Goal: Register for event/course

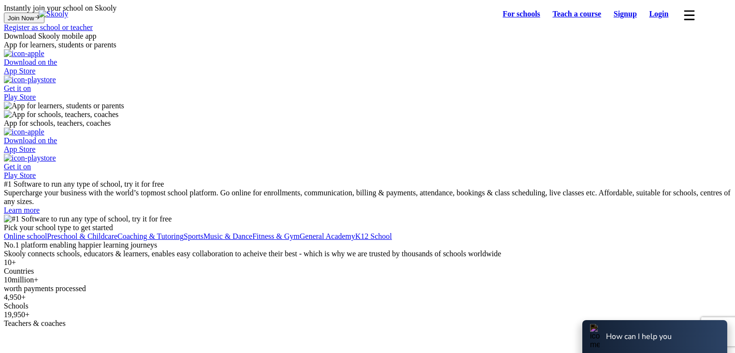
select select "81"
select select "[GEOGRAPHIC_DATA]"
select select "Asia/Tokyo"
click at [655, 16] on link "Login" at bounding box center [659, 14] width 32 height 14
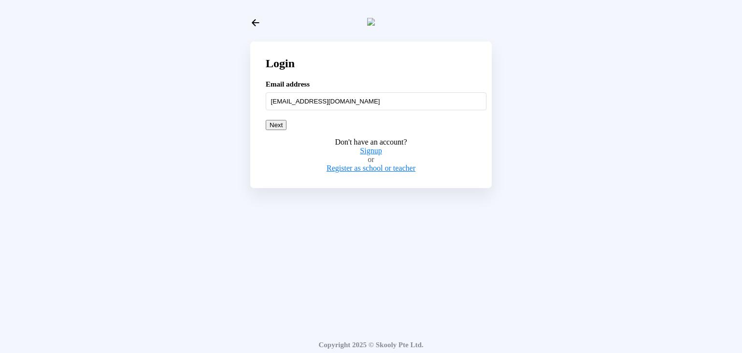
type input "nattumom@mailinator.com"
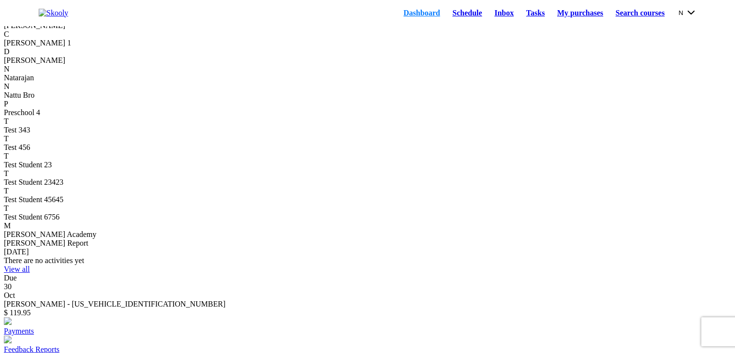
click at [446, 11] on link "Schedule" at bounding box center [467, 13] width 42 height 14
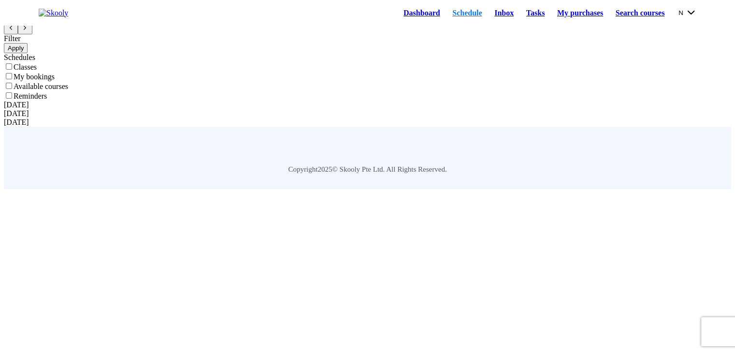
click at [14, 31] on icon "Chevron Back" at bounding box center [11, 28] width 6 height 6
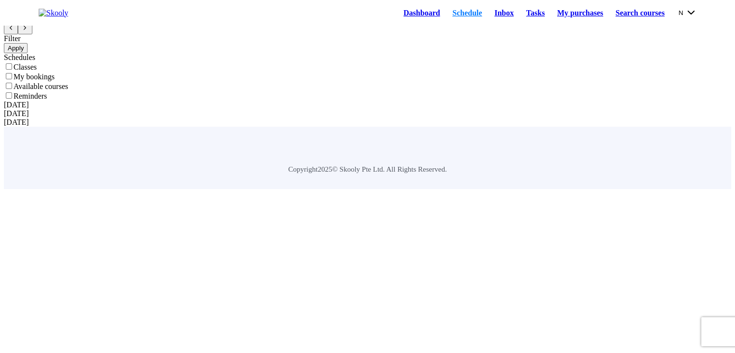
click at [14, 31] on icon "Chevron Back" at bounding box center [11, 28] width 6 height 6
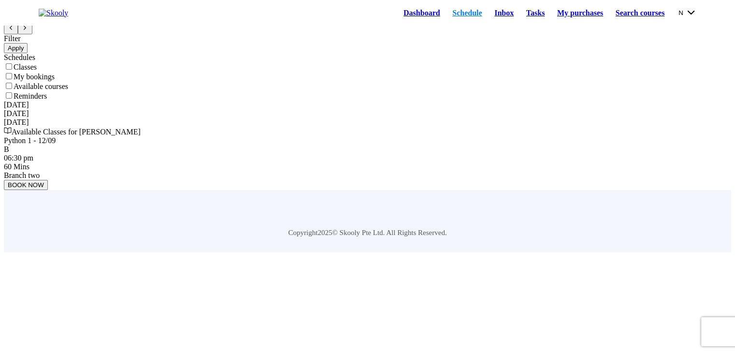
click at [14, 31] on icon "Chevron Back" at bounding box center [11, 28] width 6 height 6
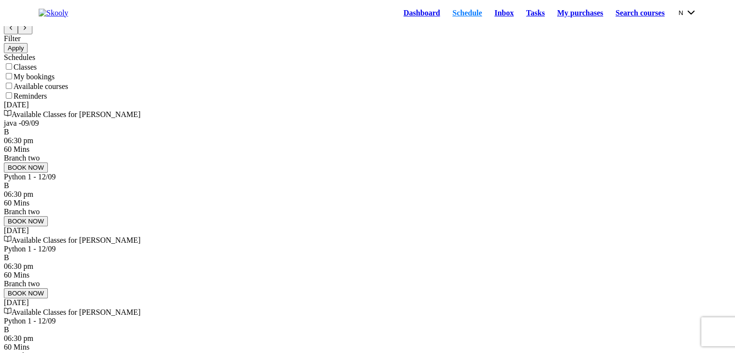
click at [14, 31] on icon "Chevron Back" at bounding box center [11, 28] width 6 height 6
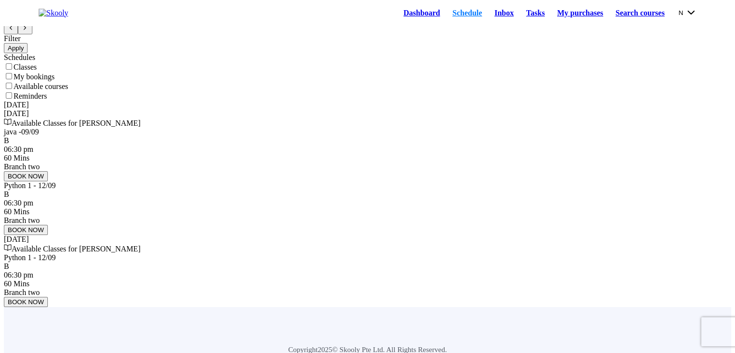
click at [14, 31] on icon "Chevron Back" at bounding box center [11, 28] width 6 height 6
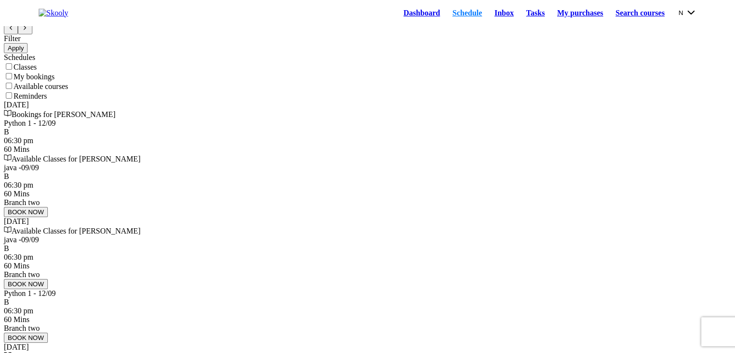
click at [14, 31] on icon "Chevron Back" at bounding box center [11, 28] width 6 height 6
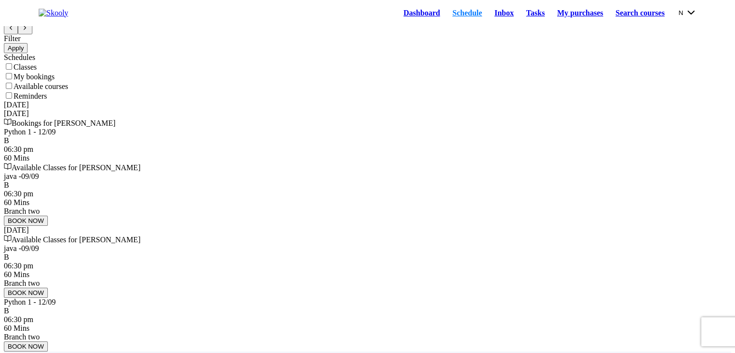
click at [14, 31] on icon "Chevron Back" at bounding box center [11, 28] width 6 height 6
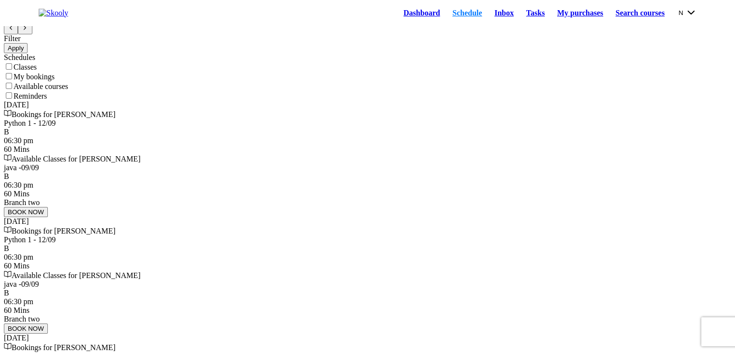
click at [304, 154] on div "Python 1 - 12/09 B 06:30 pm 60 Mins" at bounding box center [367, 136] width 727 height 35
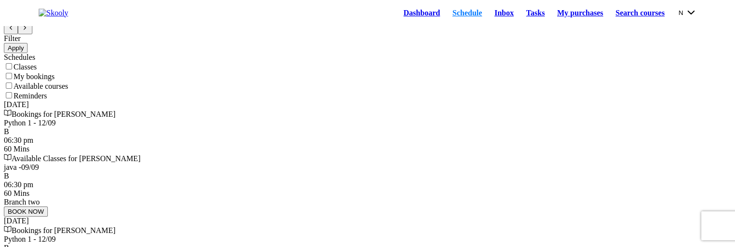
click at [32, 34] on button at bounding box center [25, 28] width 14 height 11
click at [14, 31] on icon "Chevron Back" at bounding box center [11, 28] width 6 height 6
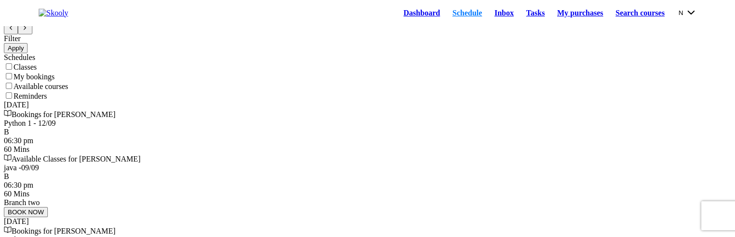
click at [28, 31] on icon "Chevron Forward" at bounding box center [25, 28] width 6 height 6
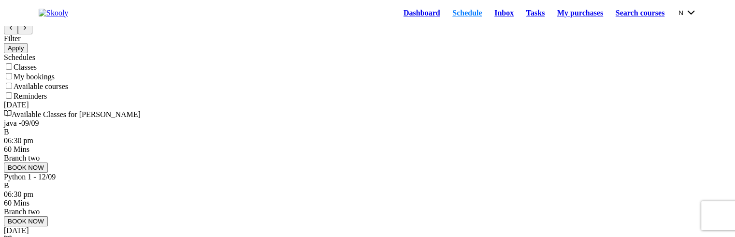
click at [28, 31] on icon "Chevron Forward" at bounding box center [25, 28] width 6 height 6
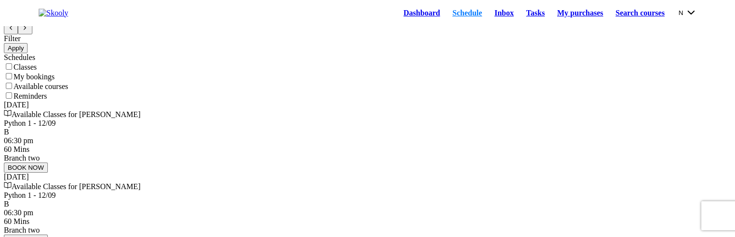
click at [28, 31] on icon "Chevron Forward" at bounding box center [25, 28] width 6 height 6
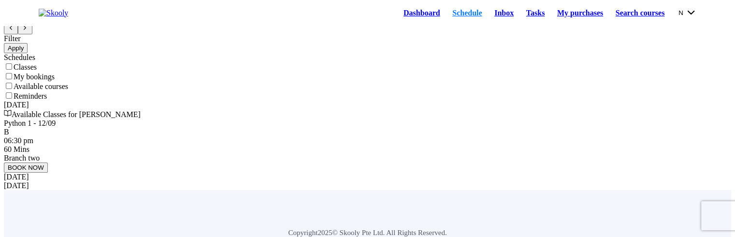
click at [28, 31] on icon "Chevron Forward" at bounding box center [25, 28] width 6 height 6
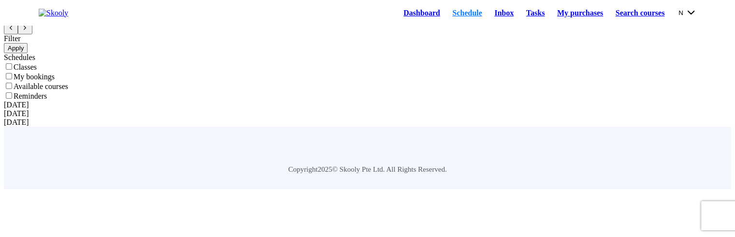
click at [28, 31] on icon "Chevron Forward" at bounding box center [25, 28] width 6 height 6
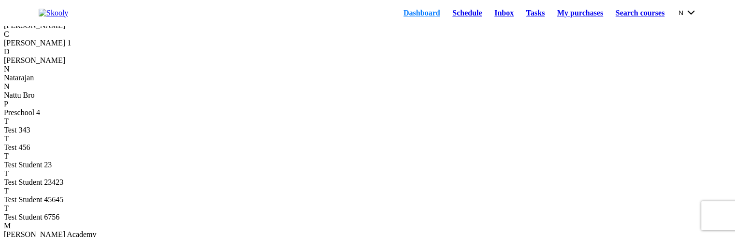
click at [450, 20] on link "Schedule" at bounding box center [467, 13] width 42 height 14
click at [449, 18] on link "Schedule" at bounding box center [467, 13] width 42 height 14
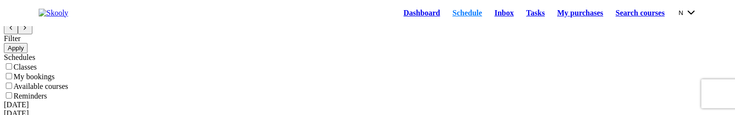
click at [397, 17] on link "Dashboard" at bounding box center [421, 13] width 49 height 14
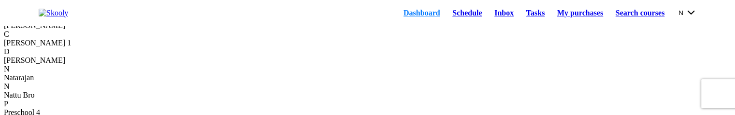
click at [446, 13] on link "Schedule" at bounding box center [467, 13] width 42 height 14
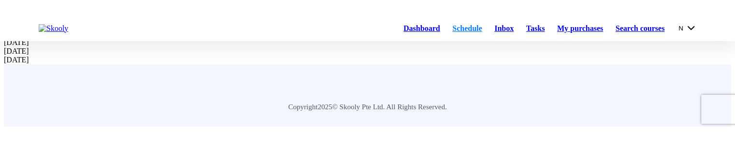
scroll to position [97, 0]
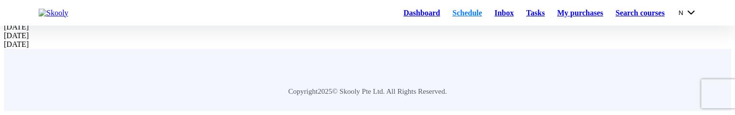
click at [521, 115] on html "Dashboard Schedule Inbox Tasks My purchases Search courses N My account Logout …" at bounding box center [367, 18] width 735 height 193
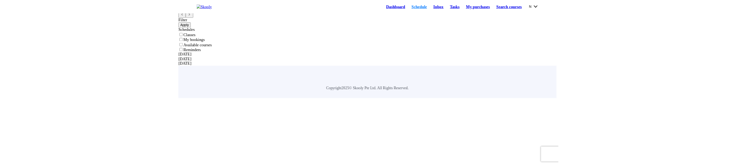
scroll to position [0, 0]
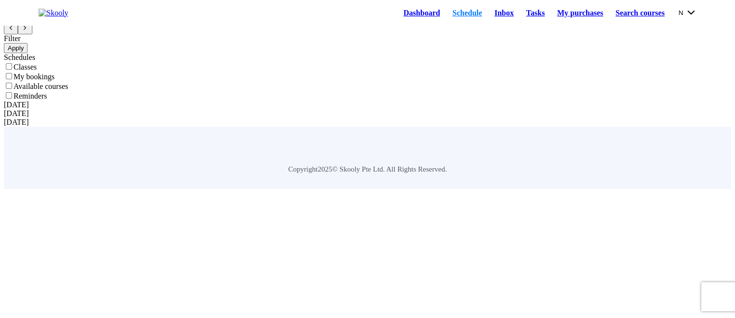
click at [689, 15] on button "N" at bounding box center [688, 12] width 18 height 11
click at [679, 18] on button "N" at bounding box center [688, 12] width 18 height 11
click at [397, 20] on link "Dashboard" at bounding box center [421, 13] width 49 height 14
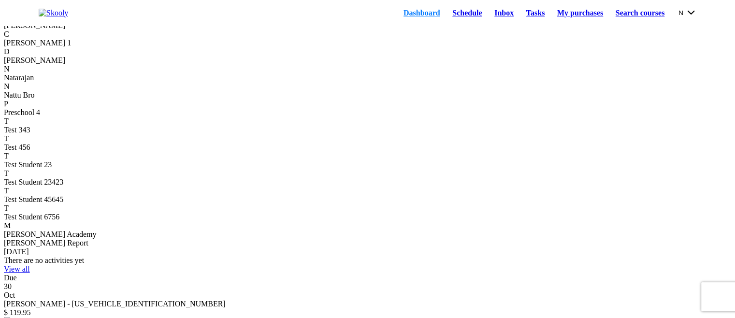
click at [50, 21] on div "B" at bounding box center [367, 17] width 727 height 9
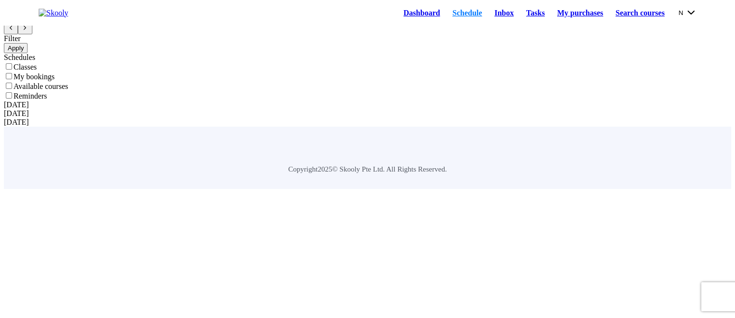
click at [679, 14] on button "N" at bounding box center [688, 12] width 18 height 11
click at [413, 63] on div "Schedule Filter Apply Schedules Classes My bookings Available courses Reminders…" at bounding box center [367, 65] width 727 height 123
click at [412, 64] on div "Schedule Filter Apply Schedules Classes My bookings Available courses Reminders…" at bounding box center [367, 65] width 727 height 123
click at [37, 71] on label "Classes" at bounding box center [25, 67] width 23 height 8
click at [12, 70] on input "Classes" at bounding box center [9, 66] width 6 height 6
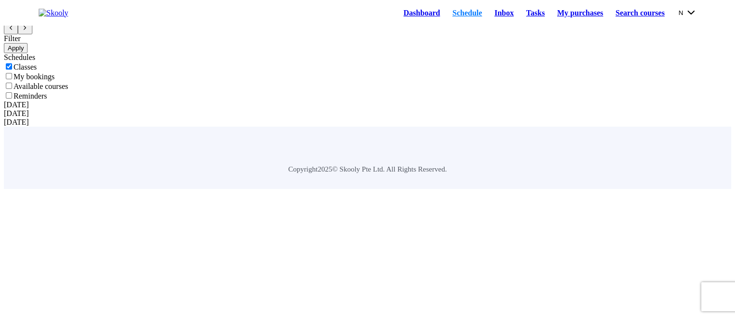
click at [28, 53] on button "Apply" at bounding box center [16, 48] width 24 height 10
click at [37, 71] on label "Classes" at bounding box center [25, 67] width 23 height 8
click at [12, 70] on input "Classes" at bounding box center [9, 66] width 6 height 6
click at [37, 71] on label "Classes" at bounding box center [25, 67] width 23 height 8
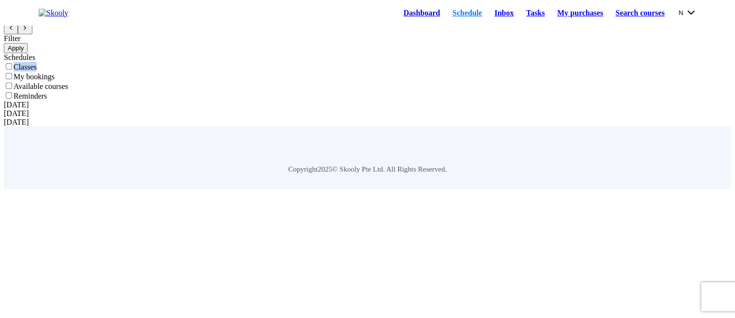
click at [12, 70] on input "Classes" at bounding box center [9, 66] width 6 height 6
click at [37, 71] on label "Classes" at bounding box center [25, 67] width 23 height 8
click at [12, 70] on input "Classes" at bounding box center [9, 66] width 6 height 6
click at [28, 53] on button "Apply" at bounding box center [16, 48] width 24 height 10
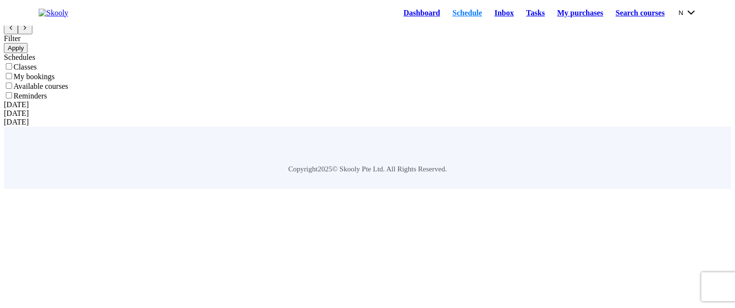
click at [28, 31] on icon "Chevron Forward" at bounding box center [25, 28] width 6 height 6
click at [28, 12] on icon "Close" at bounding box center [25, 8] width 6 height 6
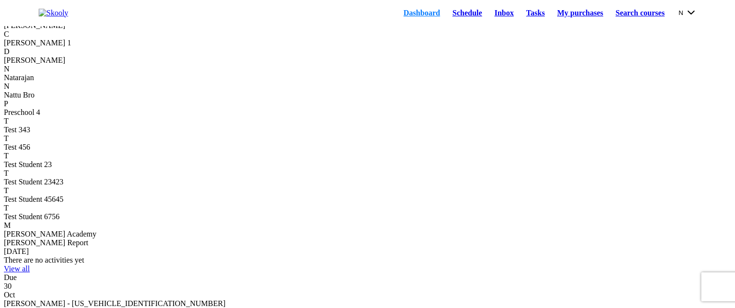
click at [87, 39] on div "C" at bounding box center [367, 34] width 727 height 9
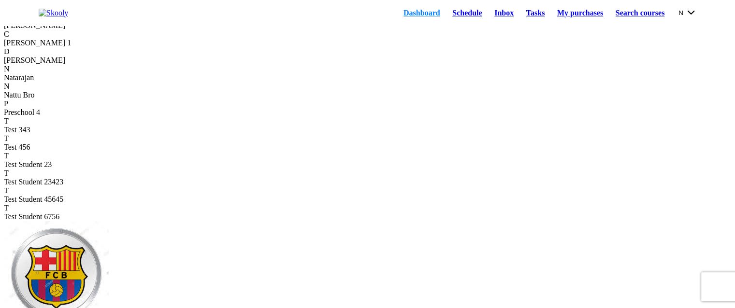
click at [87, 39] on div "C" at bounding box center [367, 34] width 727 height 9
click at [89, 39] on div "C" at bounding box center [367, 34] width 727 height 9
click at [461, 17] on link "Schedule" at bounding box center [467, 13] width 42 height 14
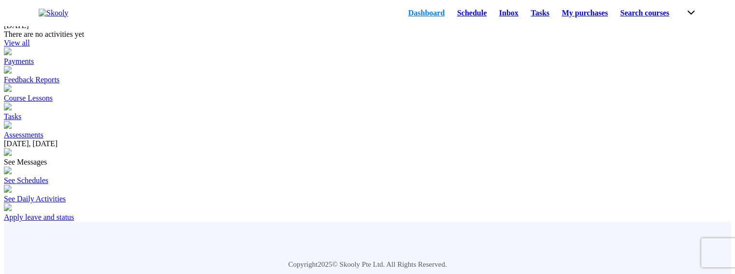
click at [451, 14] on link "Schedule" at bounding box center [472, 13] width 42 height 14
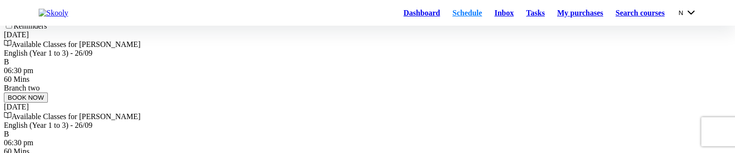
scroll to position [97, 0]
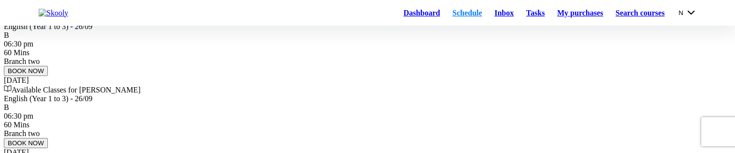
click at [48, 76] on button "BOOK NOW" at bounding box center [26, 71] width 44 height 10
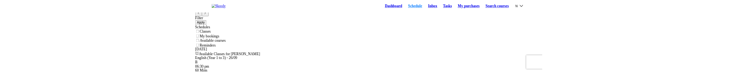
scroll to position [0, 0]
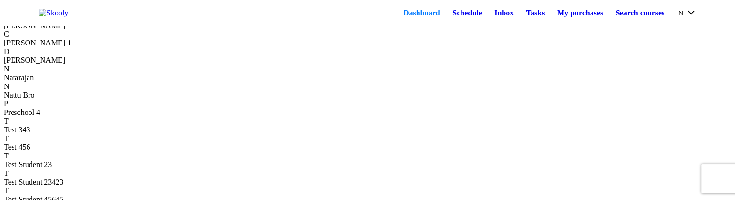
click at [446, 16] on link "Schedule" at bounding box center [467, 13] width 42 height 14
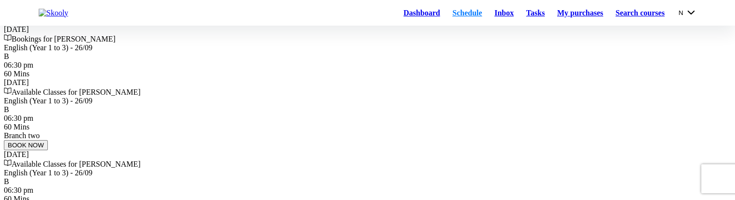
scroll to position [75, 0]
click at [290, 72] on div "06:30 pm 60 Mins" at bounding box center [367, 69] width 727 height 17
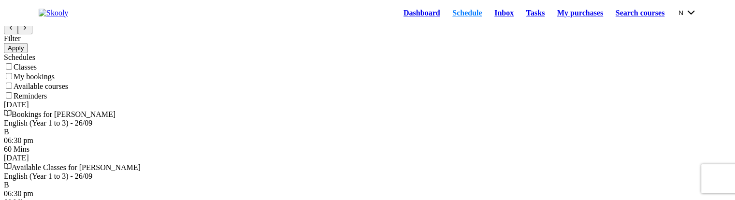
scroll to position [0, 0]
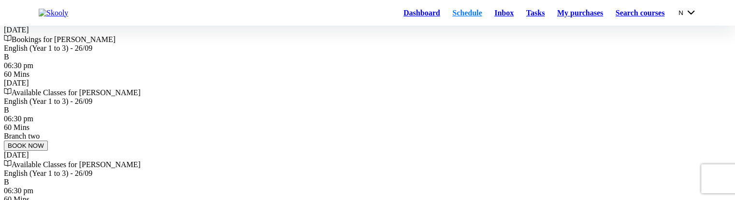
click at [296, 53] on div "English (Year 1 to 3) - 26/09" at bounding box center [367, 48] width 727 height 9
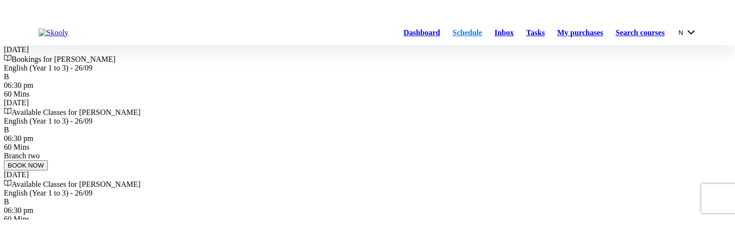
scroll to position [0, 0]
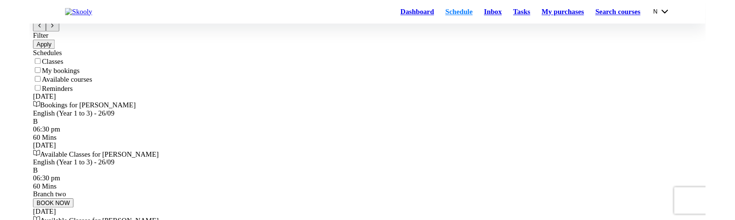
scroll to position [75, 0]
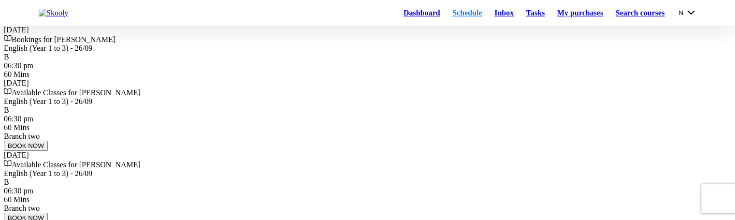
click at [48, 72] on button "BOOK NOW" at bounding box center [26, 146] width 44 height 10
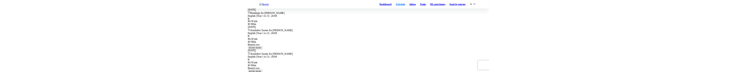
scroll to position [0, 0]
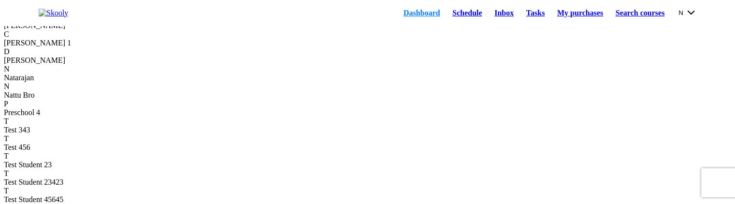
click at [451, 20] on link "Schedule" at bounding box center [467, 13] width 42 height 14
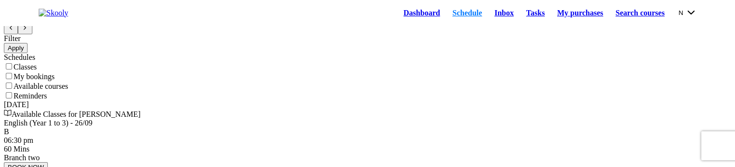
click at [411, 16] on link "Dashboard" at bounding box center [421, 13] width 49 height 14
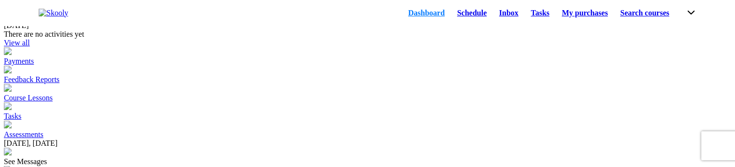
click at [453, 15] on link "Schedule" at bounding box center [472, 13] width 42 height 14
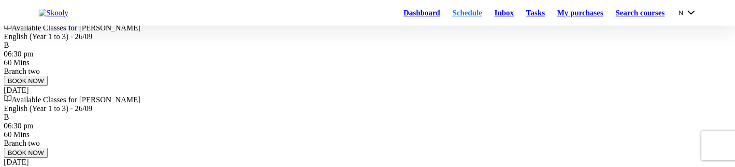
scroll to position [97, 0]
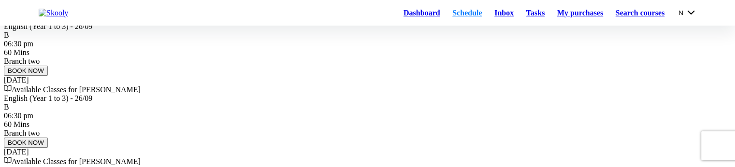
click at [48, 76] on button "BOOK NOW" at bounding box center [26, 71] width 44 height 10
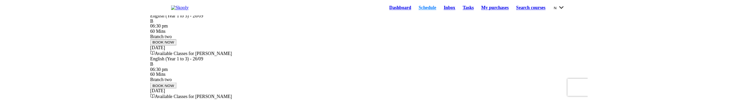
scroll to position [0, 0]
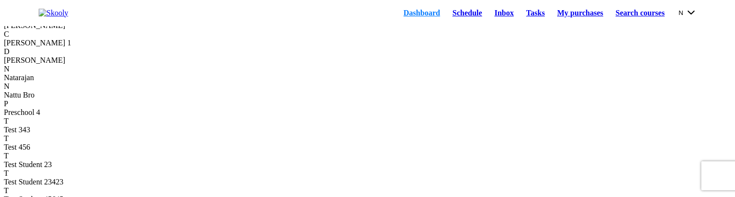
click at [446, 16] on link "Schedule" at bounding box center [467, 13] width 42 height 14
click at [449, 20] on link "Schedule" at bounding box center [467, 13] width 42 height 14
click at [446, 16] on link "Schedule" at bounding box center [467, 13] width 42 height 14
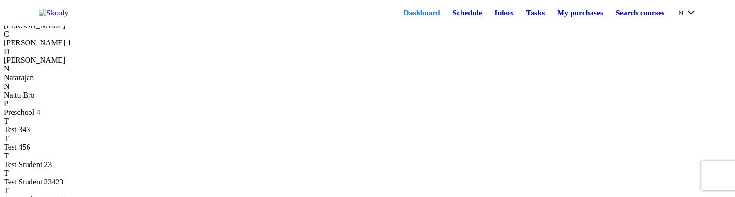
click at [446, 16] on link "Schedule" at bounding box center [467, 13] width 42 height 14
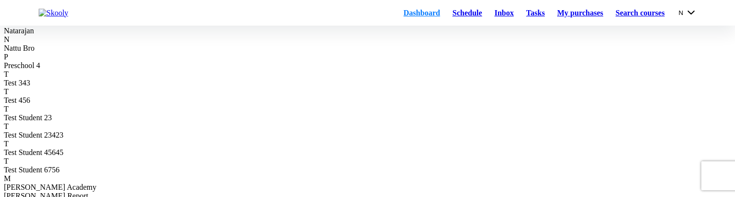
scroll to position [48, 0]
click at [446, 14] on link "Schedule" at bounding box center [467, 13] width 42 height 14
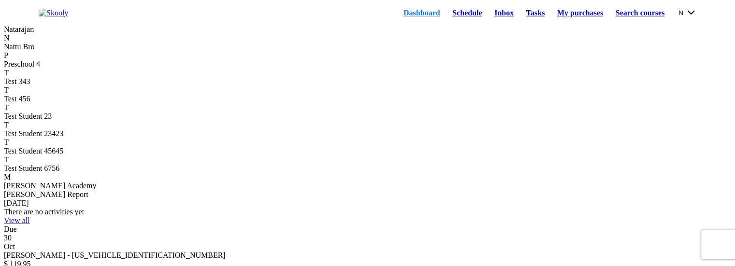
scroll to position [0, 0]
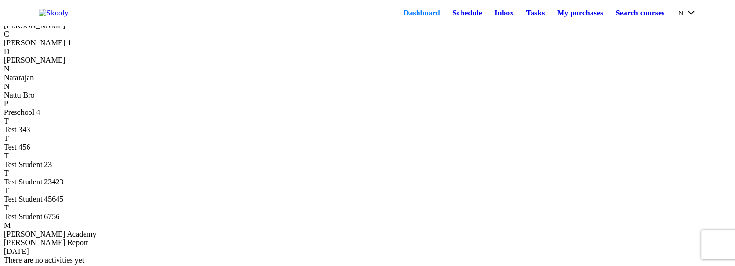
click at [83, 39] on div "C" at bounding box center [367, 34] width 727 height 9
click at [51, 21] on div "B" at bounding box center [367, 17] width 727 height 9
click at [446, 16] on link "Schedule" at bounding box center [467, 13] width 42 height 14
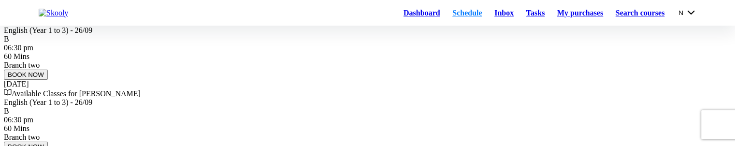
scroll to position [97, 0]
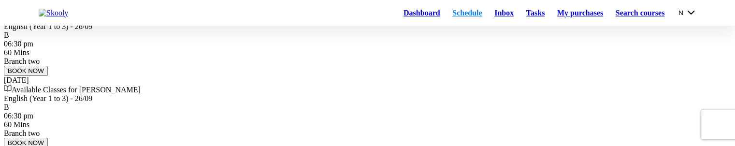
click at [48, 76] on button "BOOK NOW" at bounding box center [26, 71] width 44 height 10
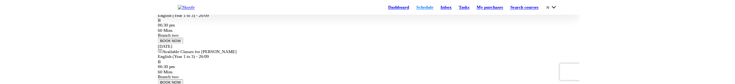
scroll to position [0, 0]
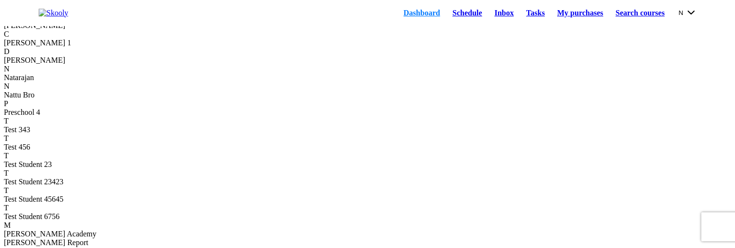
click at [446, 18] on link "Schedule" at bounding box center [467, 13] width 42 height 14
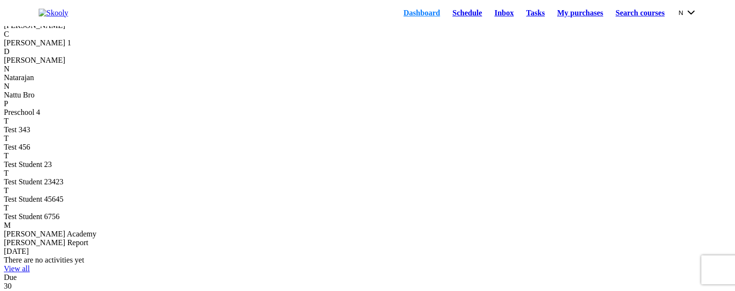
click at [446, 20] on link "Schedule" at bounding box center [467, 13] width 42 height 14
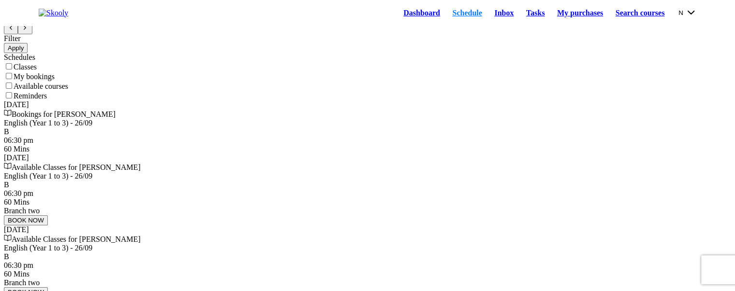
click at [48, 86] on button "BOOK NOW" at bounding box center [26, 221] width 44 height 10
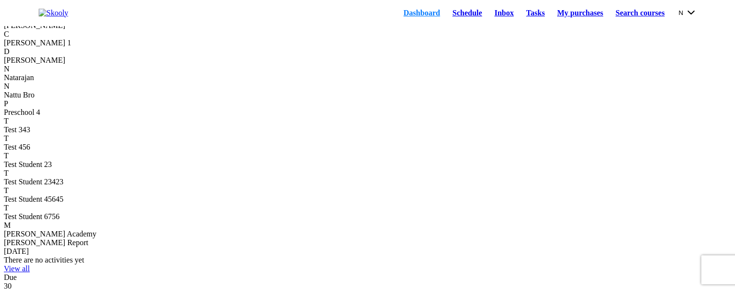
click at [450, 17] on link "Schedule" at bounding box center [467, 13] width 42 height 14
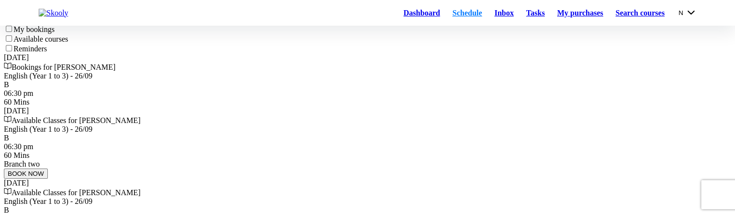
scroll to position [48, 0]
click at [48, 167] on button "BOOK NOW" at bounding box center [26, 172] width 44 height 10
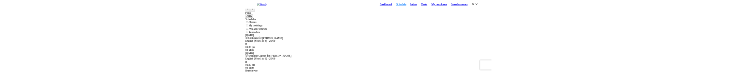
scroll to position [0, 0]
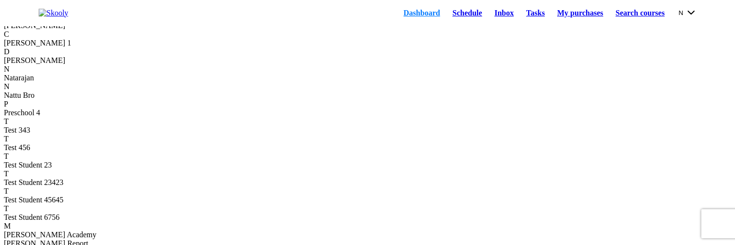
click at [449, 20] on link "Schedule" at bounding box center [467, 13] width 42 height 14
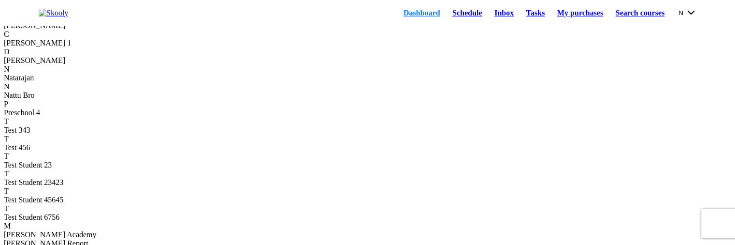
click at [446, 15] on link "Schedule" at bounding box center [467, 13] width 42 height 14
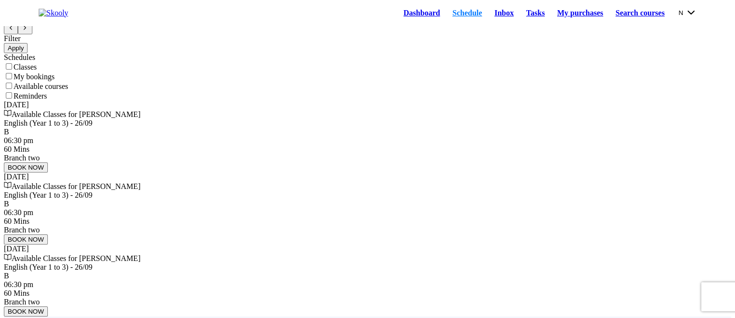
click at [48, 173] on button "BOOK NOW" at bounding box center [26, 167] width 44 height 10
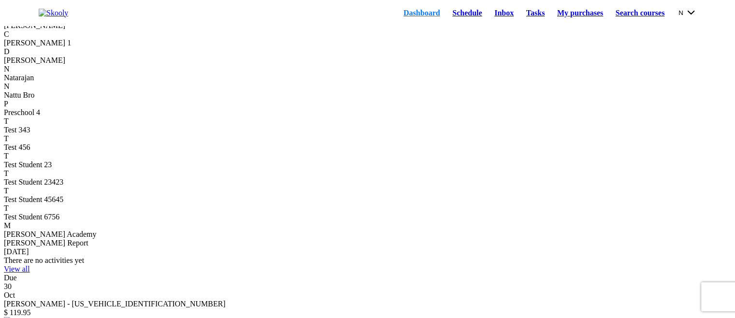
click at [446, 20] on link "Schedule" at bounding box center [467, 13] width 42 height 14
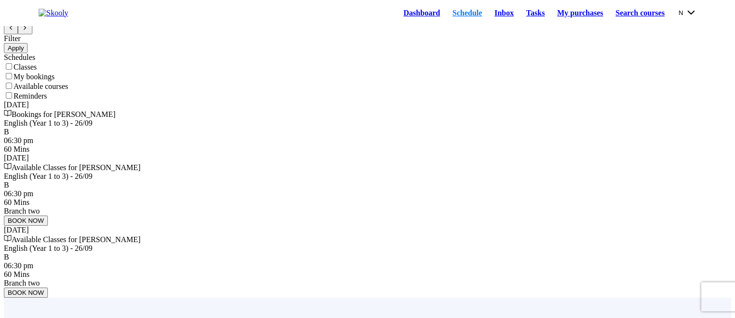
click at [288, 154] on div "06:30 pm 60 Mins" at bounding box center [367, 144] width 727 height 17
click at [551, 20] on link "My purchases" at bounding box center [580, 13] width 58 height 14
click at [48, 216] on button "BOOK NOW" at bounding box center [26, 221] width 44 height 10
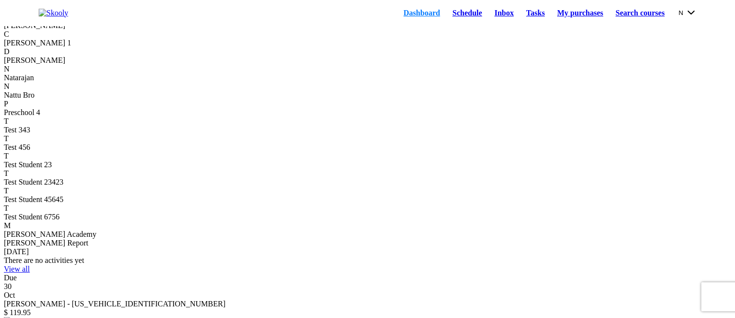
click at [572, 18] on link "My purchases" at bounding box center [580, 13] width 58 height 14
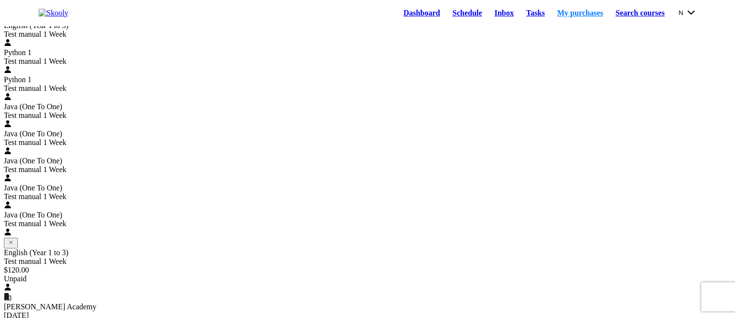
click at [446, 17] on link "Schedule" at bounding box center [467, 13] width 42 height 14
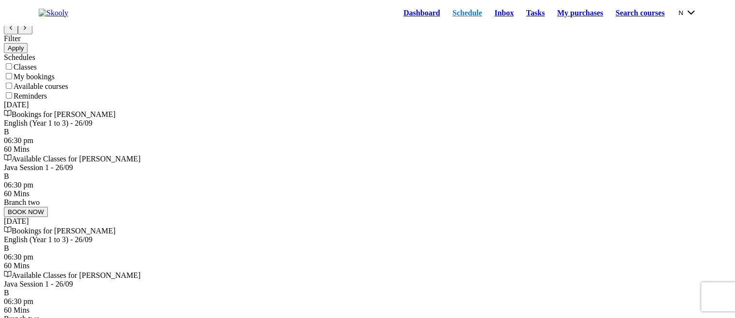
click at [28, 31] on icon "Chevron Forward" at bounding box center [25, 28] width 6 height 6
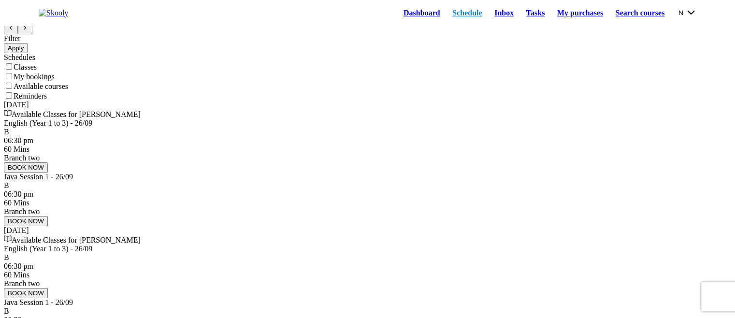
click at [28, 31] on icon "Chevron Forward" at bounding box center [25, 28] width 6 height 6
click at [14, 31] on icon "Chevron Back" at bounding box center [11, 28] width 6 height 6
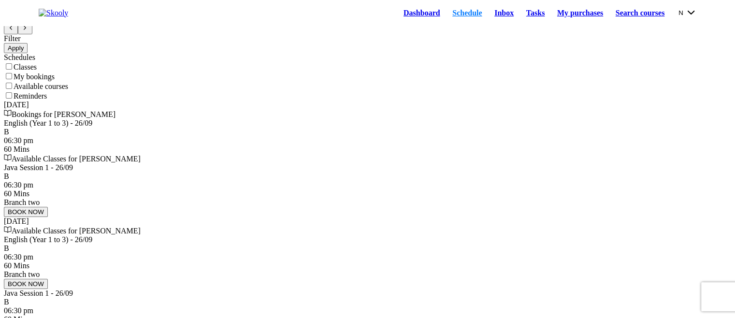
click at [14, 31] on icon "Chevron Back" at bounding box center [11, 28] width 6 height 6
click at [48, 217] on button "BOOK NOW" at bounding box center [26, 212] width 44 height 10
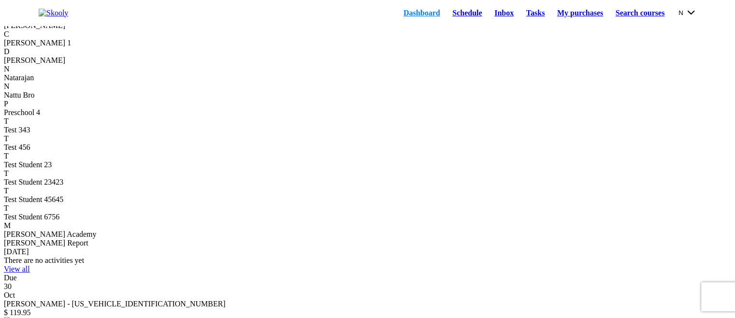
click at [573, 16] on link "My purchases" at bounding box center [580, 13] width 58 height 14
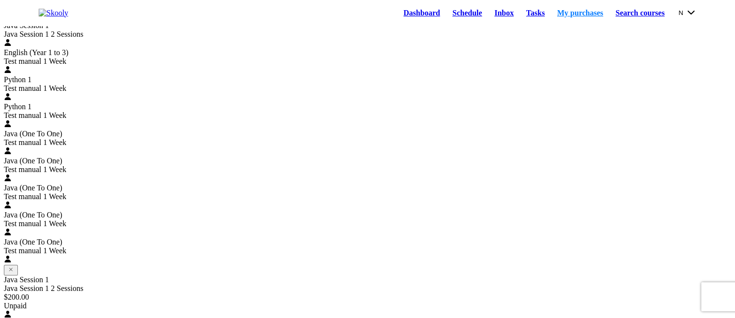
click at [454, 18] on link "Schedule" at bounding box center [467, 13] width 42 height 14
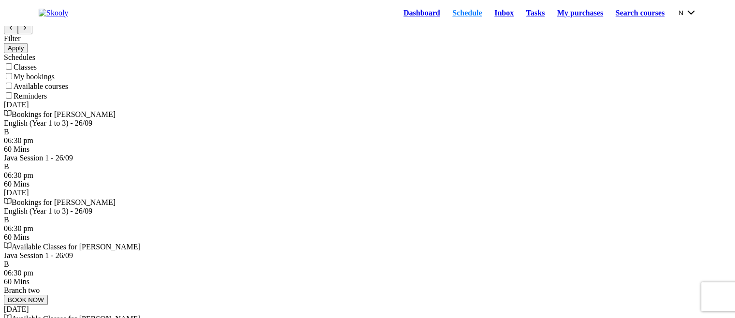
click at [259, 171] on div "Java Session 1 - 26/09 B" at bounding box center [367, 162] width 727 height 17
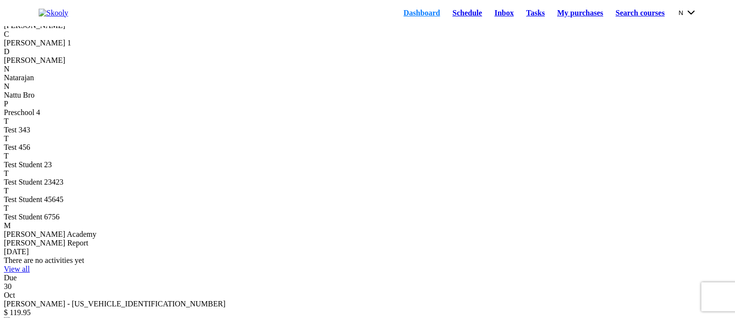
click at [559, 20] on link "My purchases" at bounding box center [580, 13] width 58 height 14
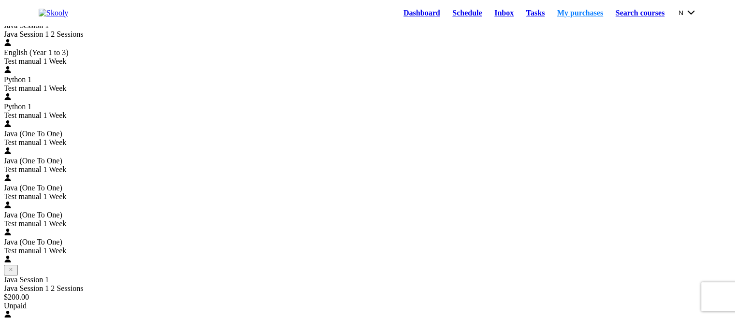
click at [397, 13] on link "Dashboard" at bounding box center [421, 13] width 49 height 14
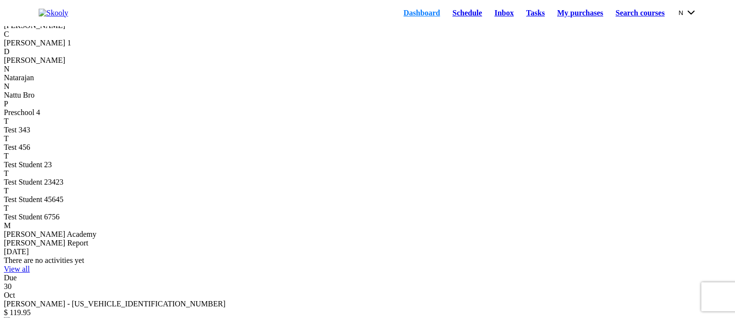
click at [456, 16] on link "Schedule" at bounding box center [467, 13] width 42 height 14
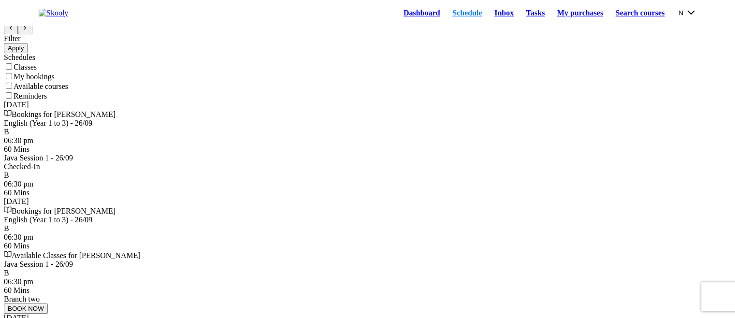
click at [424, 260] on div "Java Session 1 - 26/09 B" at bounding box center [367, 268] width 727 height 17
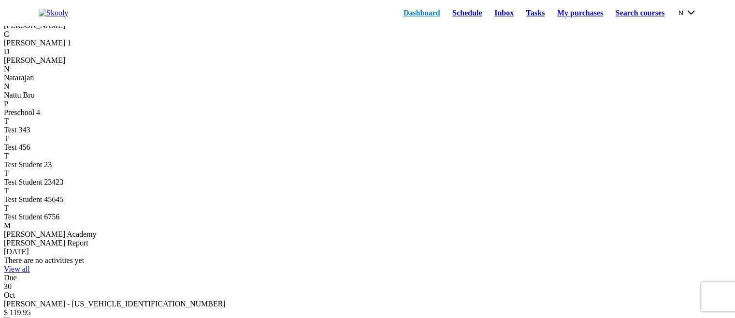
click at [563, 12] on link "My purchases" at bounding box center [580, 13] width 58 height 14
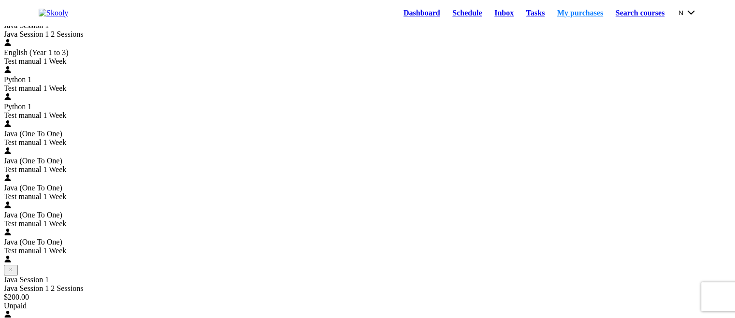
click at [446, 14] on link "Schedule" at bounding box center [467, 13] width 42 height 14
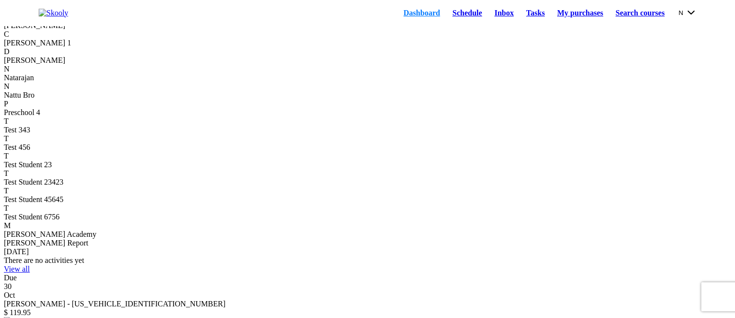
click at [452, 15] on link "Schedule" at bounding box center [467, 13] width 42 height 14
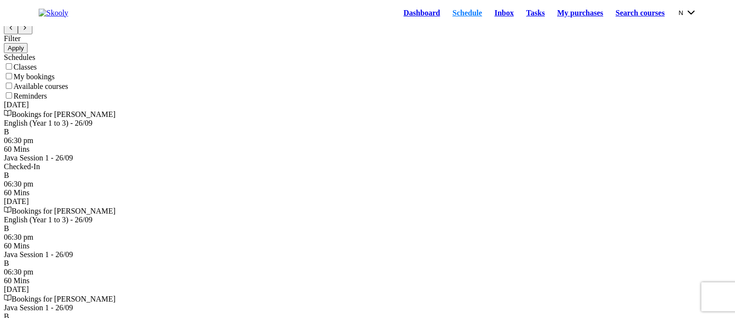
click at [557, 16] on link "My purchases" at bounding box center [580, 13] width 58 height 14
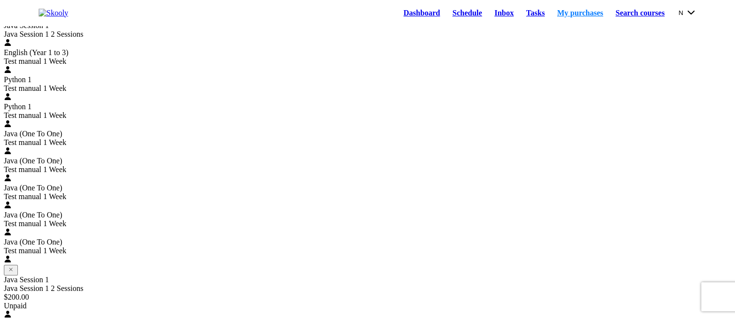
click at [446, 16] on link "Schedule" at bounding box center [467, 13] width 42 height 14
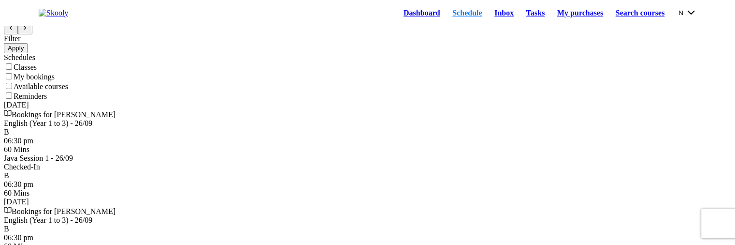
click at [14, 217] on div "Schedule Filter Apply Schedules Classes My bookings Available courses Reminders…" at bounding box center [367, 207] width 727 height 407
